Goal: Information Seeking & Learning: Find specific fact

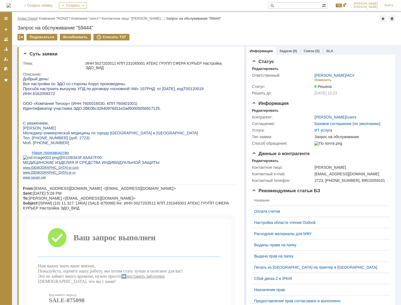
click at [34, 19] on link "Атекс Групп" at bounding box center [26, 18] width 19 height 4
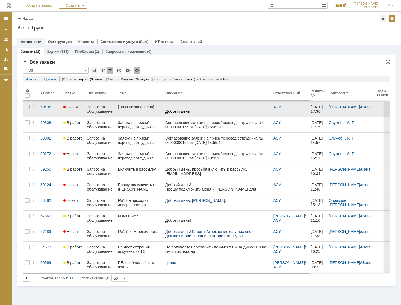
click at [106, 108] on div "Запрос на обслуживание" at bounding box center [100, 109] width 26 height 9
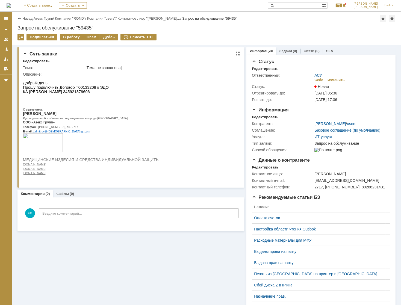
click at [89, 91] on span "КА [PERSON_NAME] 345921879606" at bounding box center [56, 91] width 67 height 4
copy span "345921879606"
click at [51, 17] on link "Атекс Групп" at bounding box center [43, 18] width 19 height 4
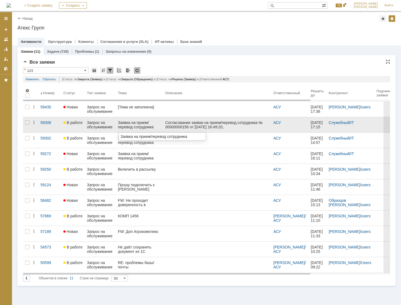
click at [134, 126] on div "Заявка на прием/перевод сотрудника" at bounding box center [139, 124] width 43 height 9
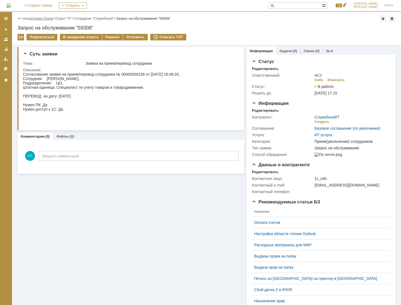
click at [41, 18] on link "Атекс Групп" at bounding box center [43, 18] width 19 height 4
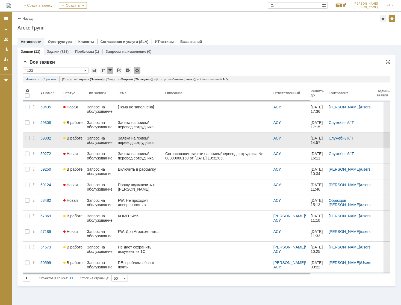
click at [129, 139] on div "Заявка на прием/перевод сотрудника" at bounding box center [139, 140] width 43 height 9
